Goal: Information Seeking & Learning: Check status

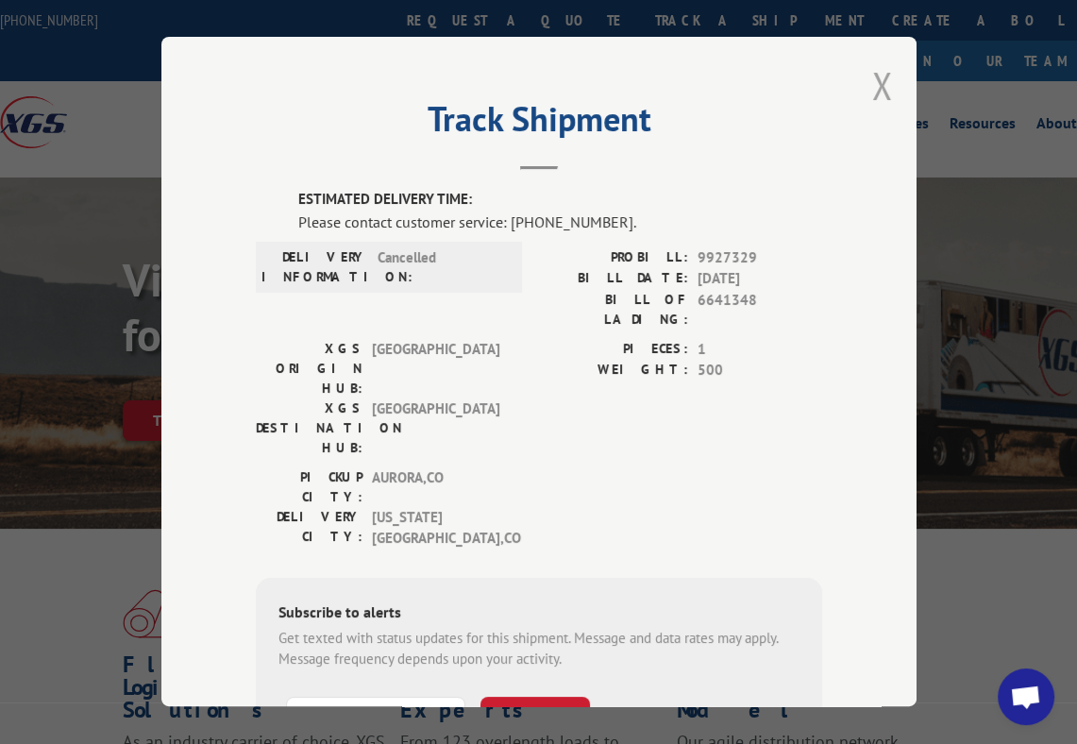
click at [872, 103] on button "Close modal" at bounding box center [882, 85] width 21 height 50
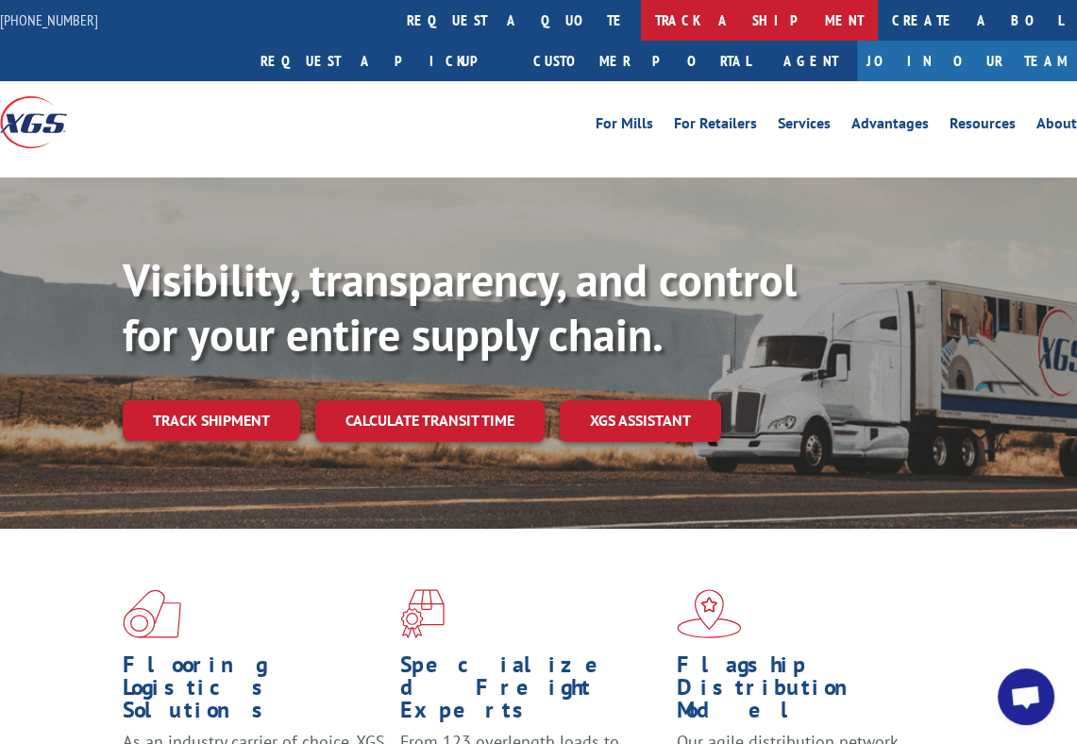
click at [641, 19] on link "track a shipment" at bounding box center [759, 20] width 237 height 41
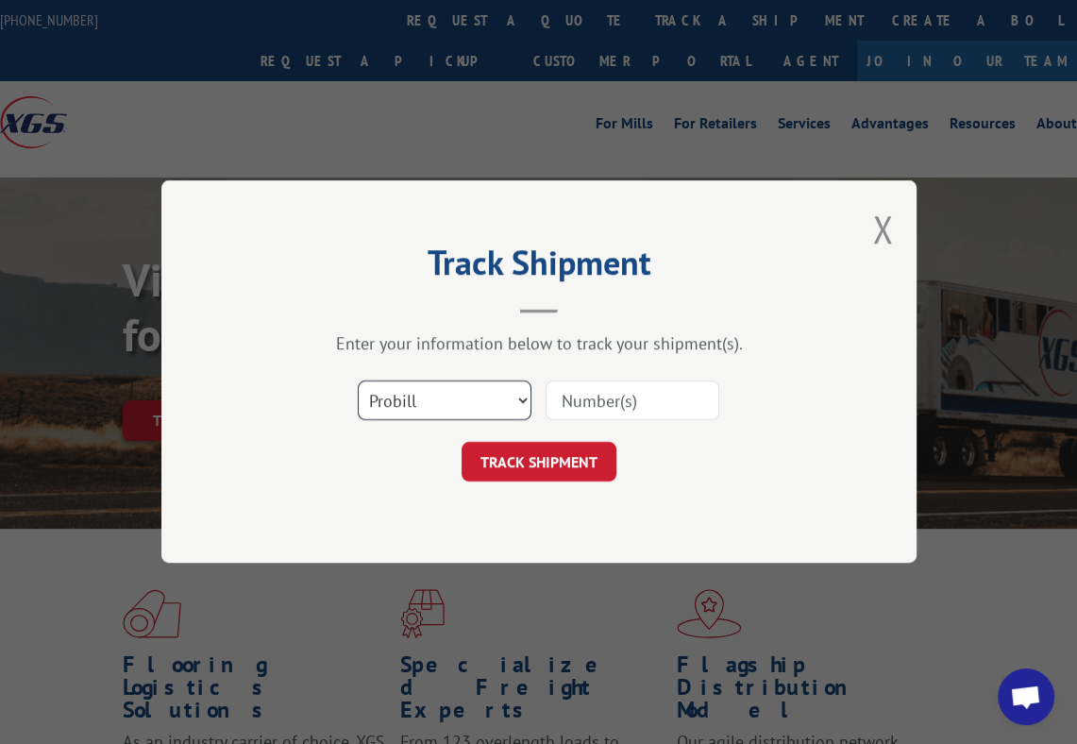
click at [455, 402] on select "Select category... Probill BOL PO" at bounding box center [445, 401] width 174 height 40
select select "bol"
click at [358, 381] on select "Select category... Probill BOL PO" at bounding box center [445, 401] width 174 height 40
click at [600, 406] on input at bounding box center [633, 401] width 174 height 40
paste input "6083057"
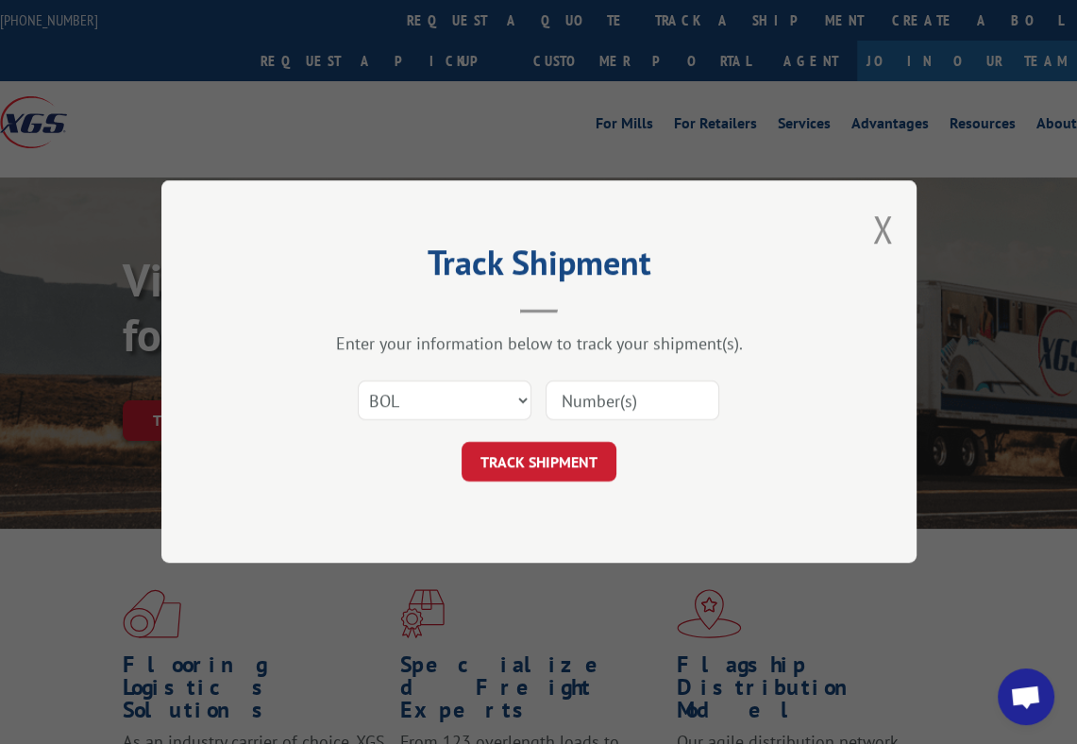
type input "6083057"
click button "TRACK SHIPMENT" at bounding box center [539, 463] width 155 height 40
